Goal: Task Accomplishment & Management: Manage account settings

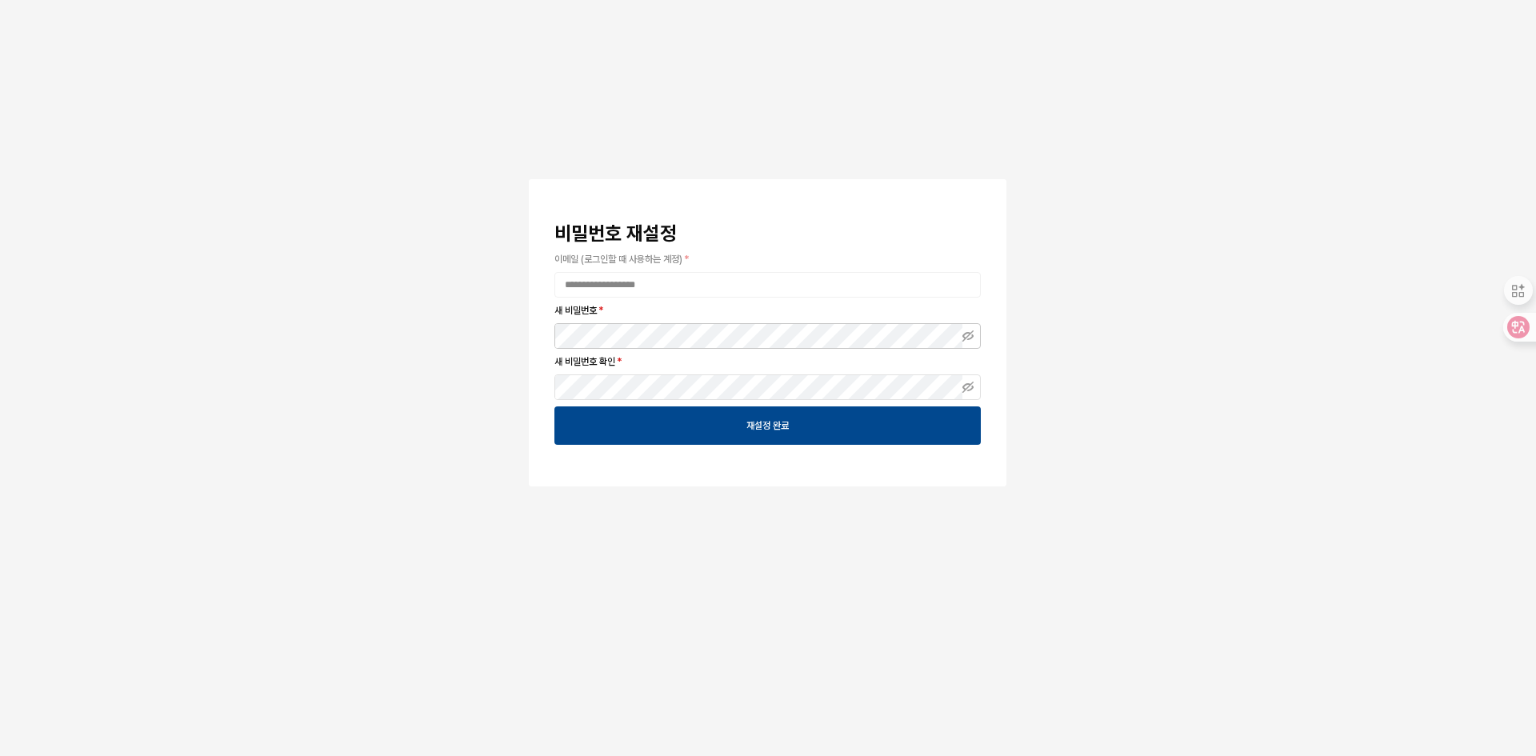
click at [642, 323] on div "App Frame" at bounding box center [768, 336] width 426 height 26
click at [634, 297] on div "**********" at bounding box center [768, 285] width 426 height 26
click at [498, 461] on div "**********" at bounding box center [768, 333] width 736 height 320
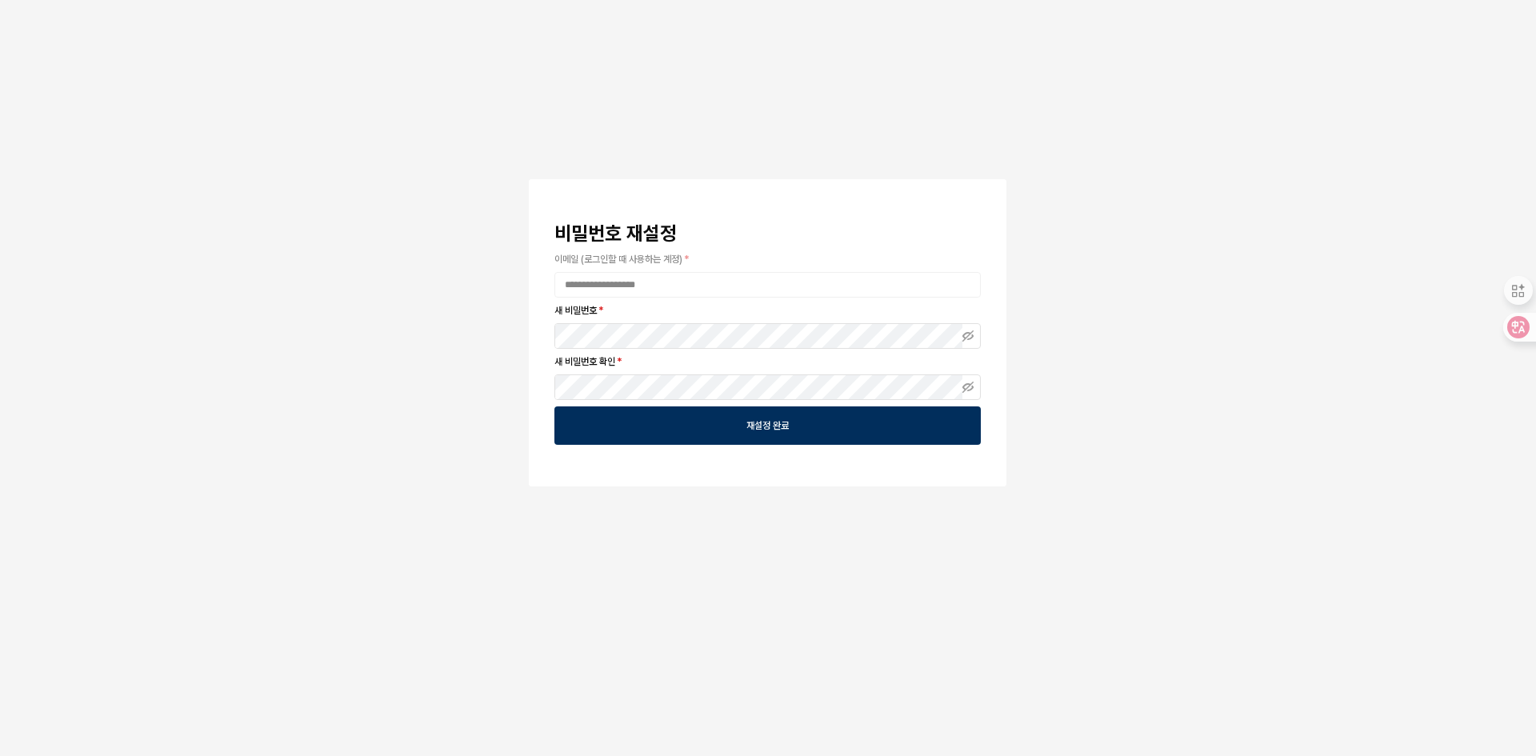
click at [693, 435] on div "재설정 완료" at bounding box center [768, 425] width 412 height 37
